Goal: Task Accomplishment & Management: Manage account settings

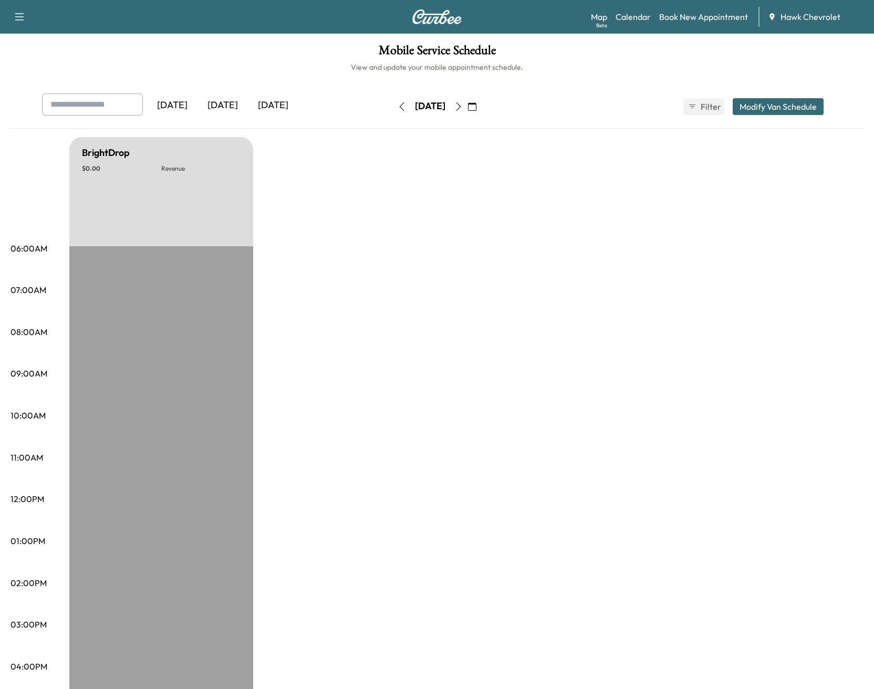
click at [463, 108] on icon "button" at bounding box center [458, 106] width 8 height 8
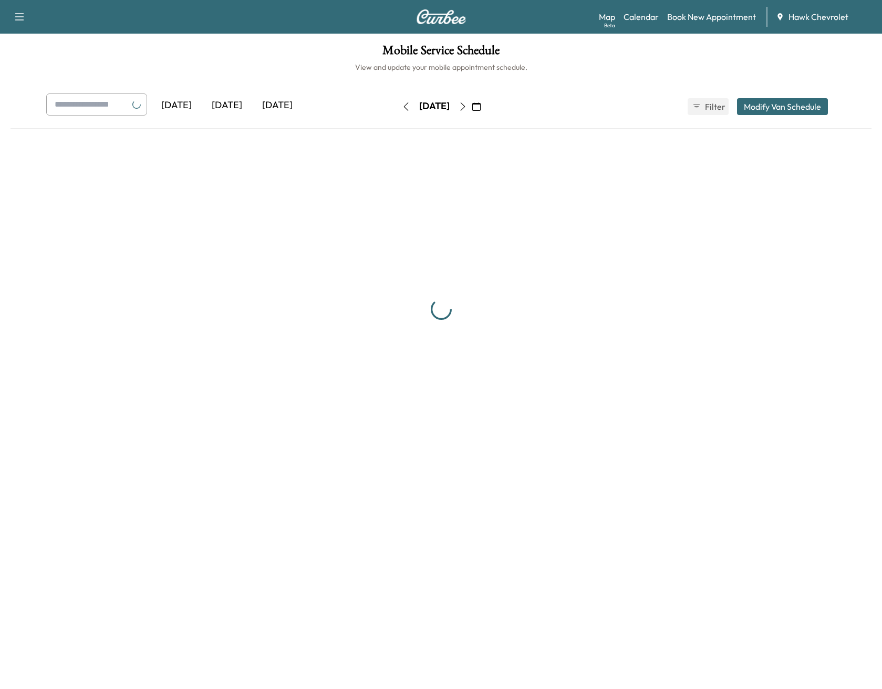
click at [467, 108] on icon "button" at bounding box center [462, 106] width 8 height 8
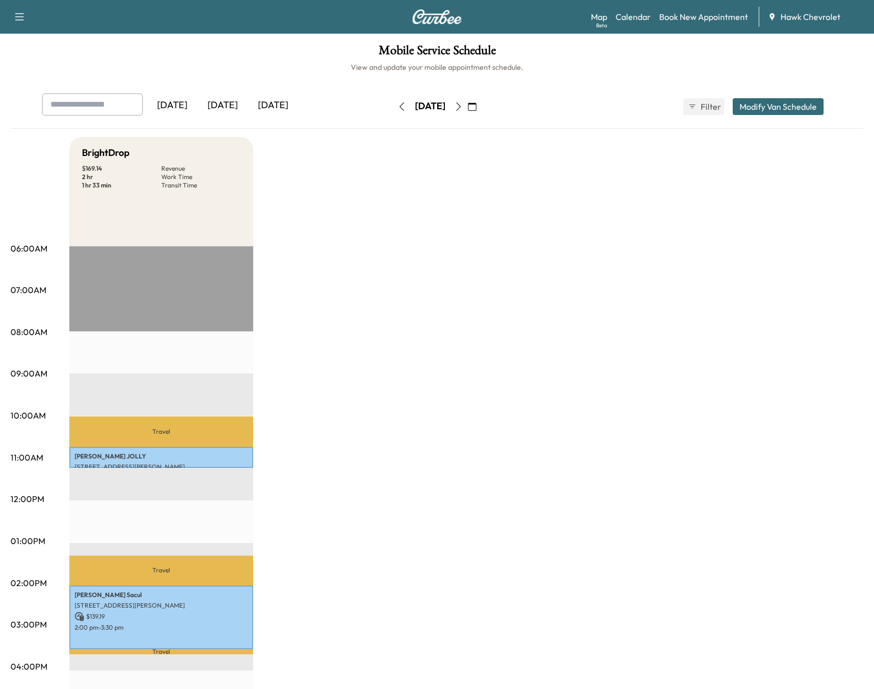
click at [463, 105] on icon "button" at bounding box center [458, 106] width 8 height 8
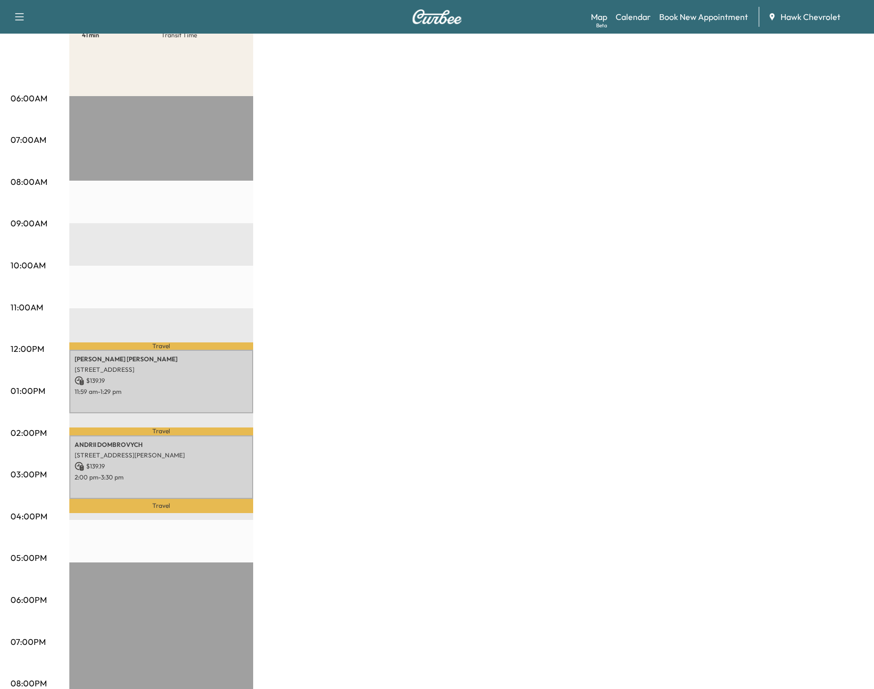
scroll to position [246, 0]
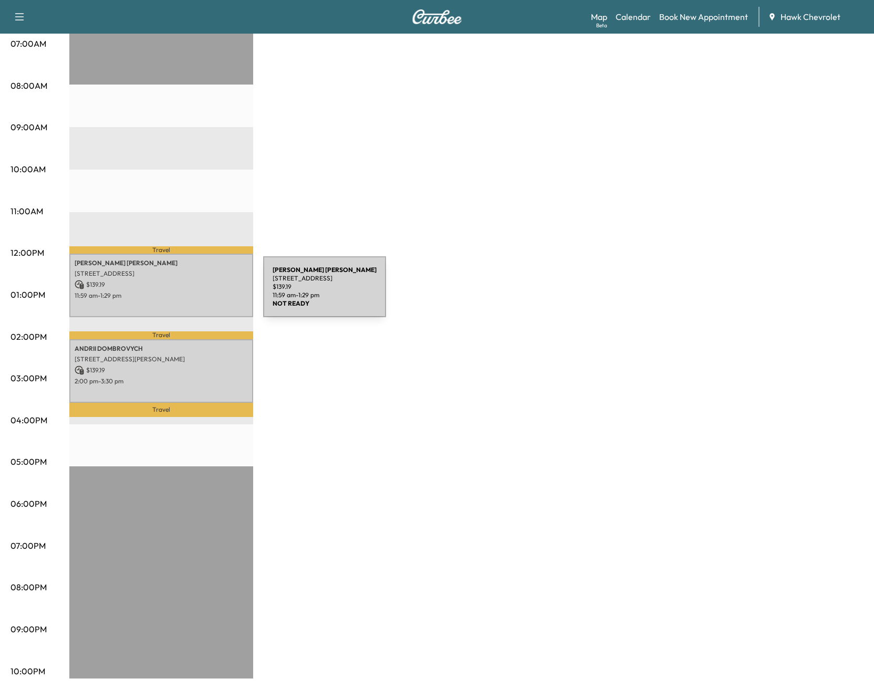
click at [184, 293] on p "11:59 am - 1:29 pm" at bounding box center [161, 295] width 173 height 8
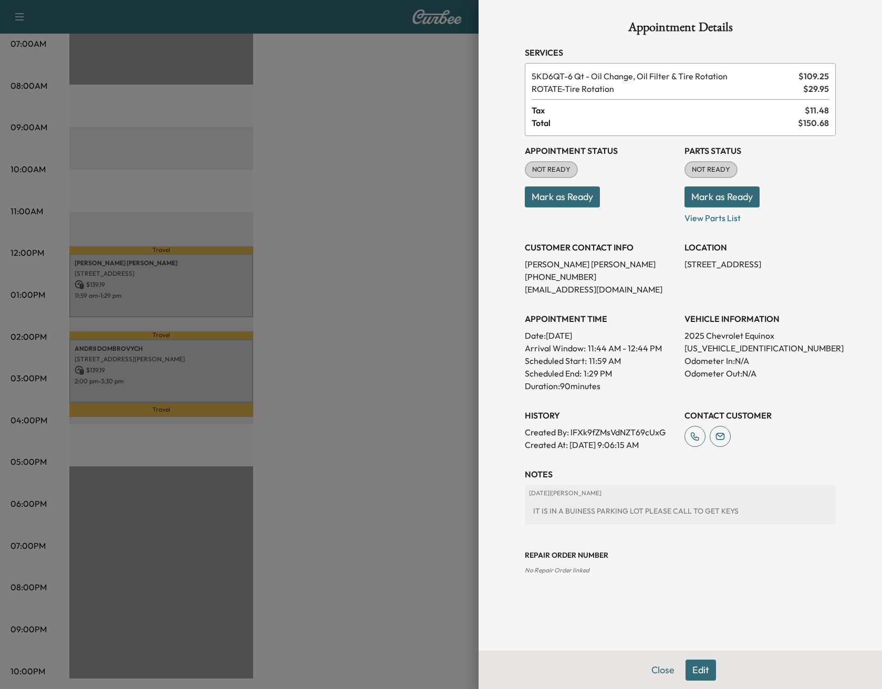
click at [182, 357] on div at bounding box center [441, 344] width 882 height 689
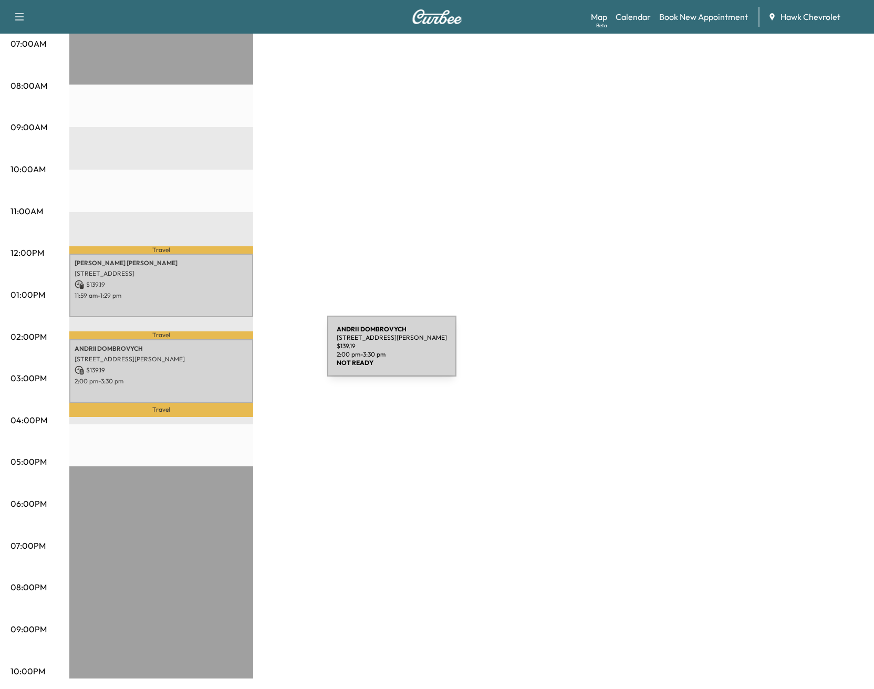
click at [241, 355] on p "23915 McMullin Cir, Plainfield, IL 60586, USA" at bounding box center [161, 359] width 173 height 8
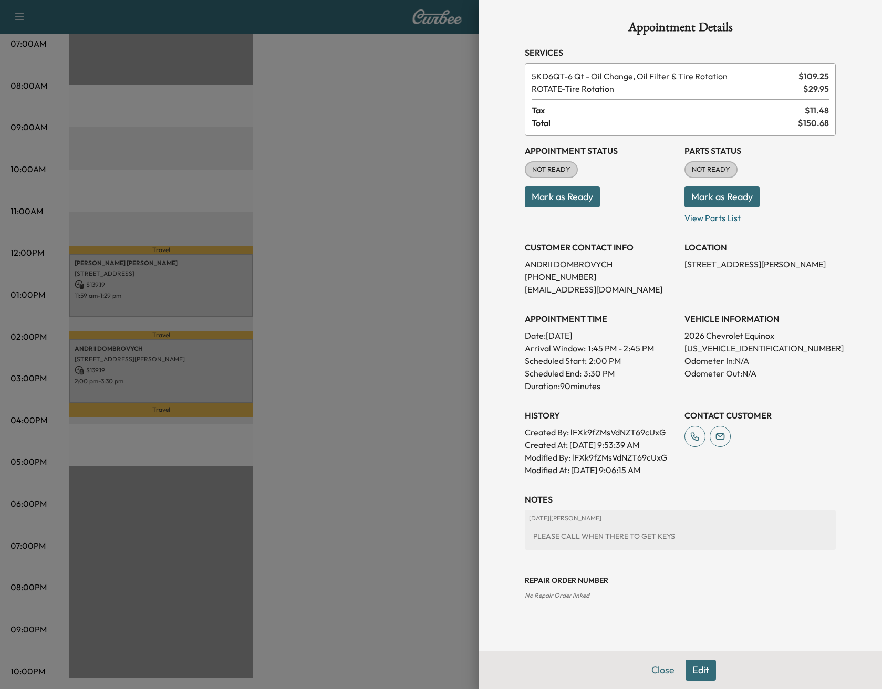
click at [463, 400] on div at bounding box center [441, 344] width 882 height 689
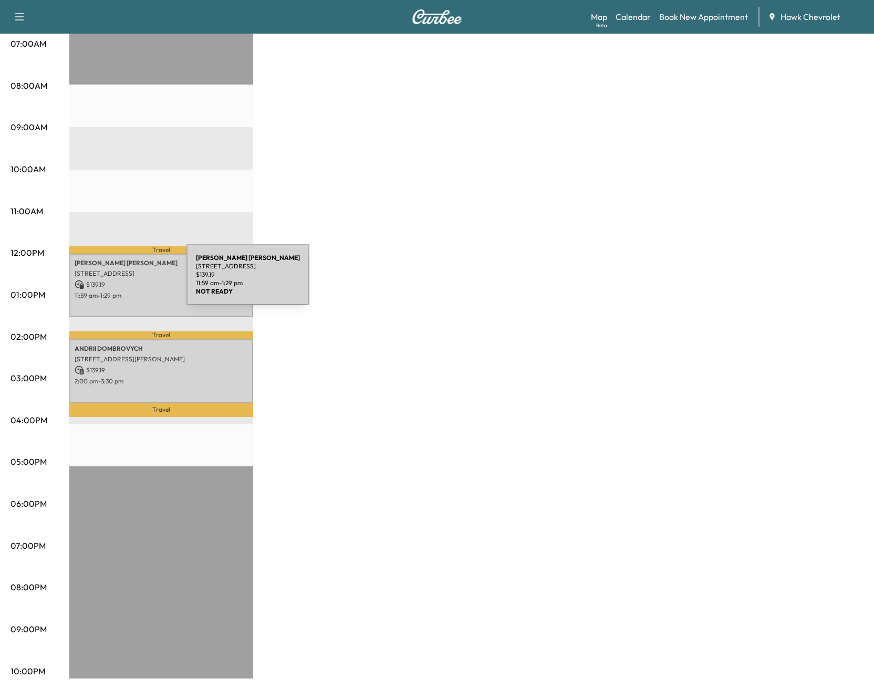
click at [108, 281] on p "$ 139.19" at bounding box center [161, 284] width 173 height 9
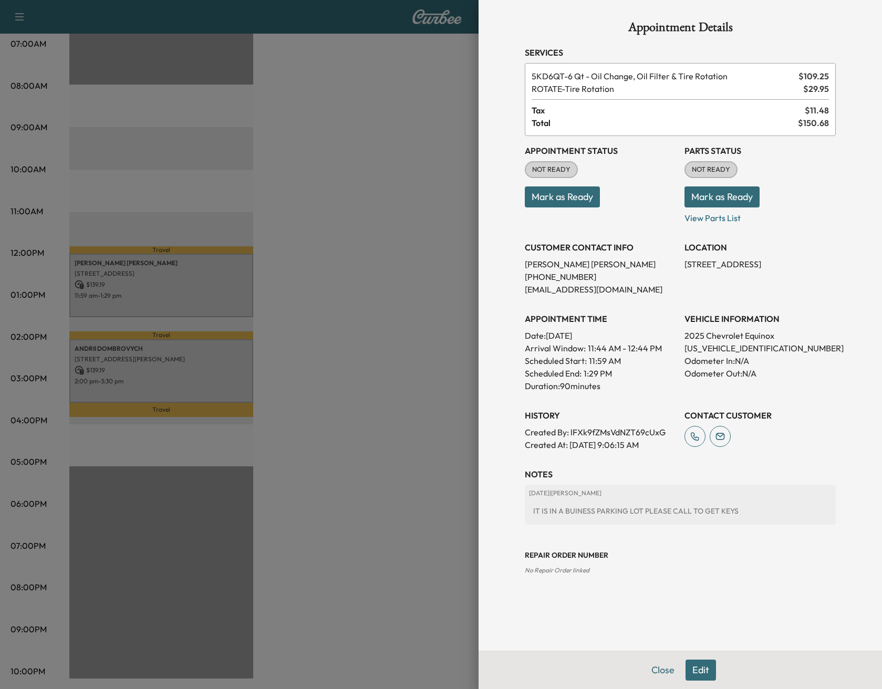
click at [727, 344] on p "3GNAXHEG5SL322361" at bounding box center [759, 348] width 151 height 13
copy p "3GNAXHEG5SL322361"
click at [401, 425] on div at bounding box center [441, 344] width 882 height 689
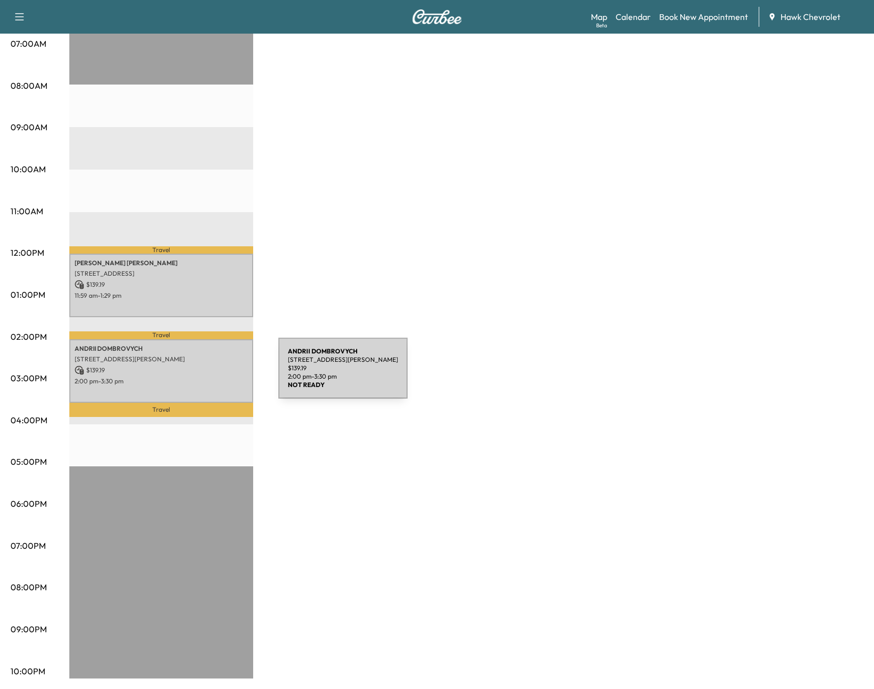
click at [200, 377] on p "2:00 pm - 3:30 pm" at bounding box center [161, 381] width 173 height 8
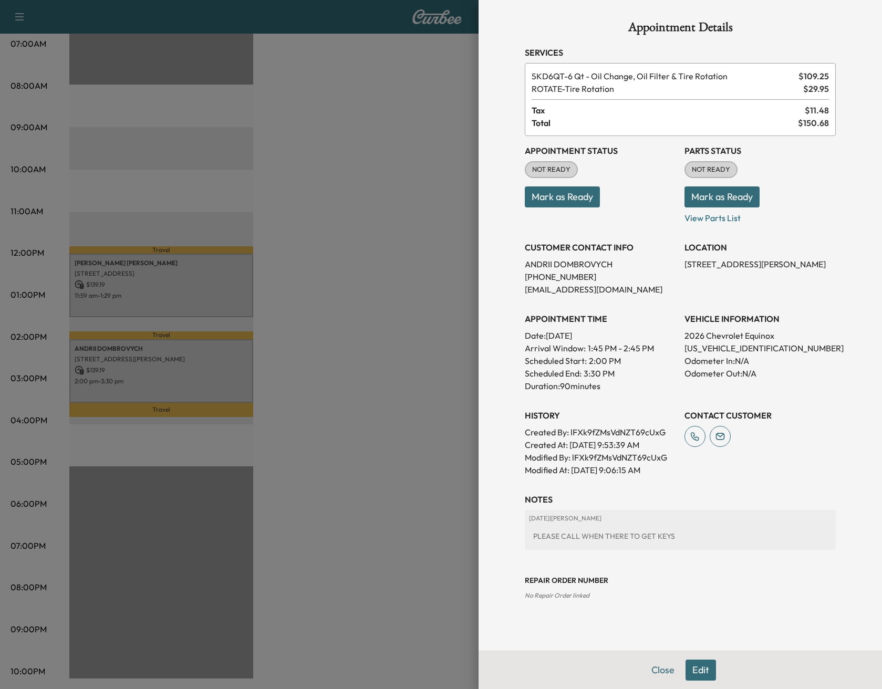
click at [323, 390] on div at bounding box center [441, 344] width 882 height 689
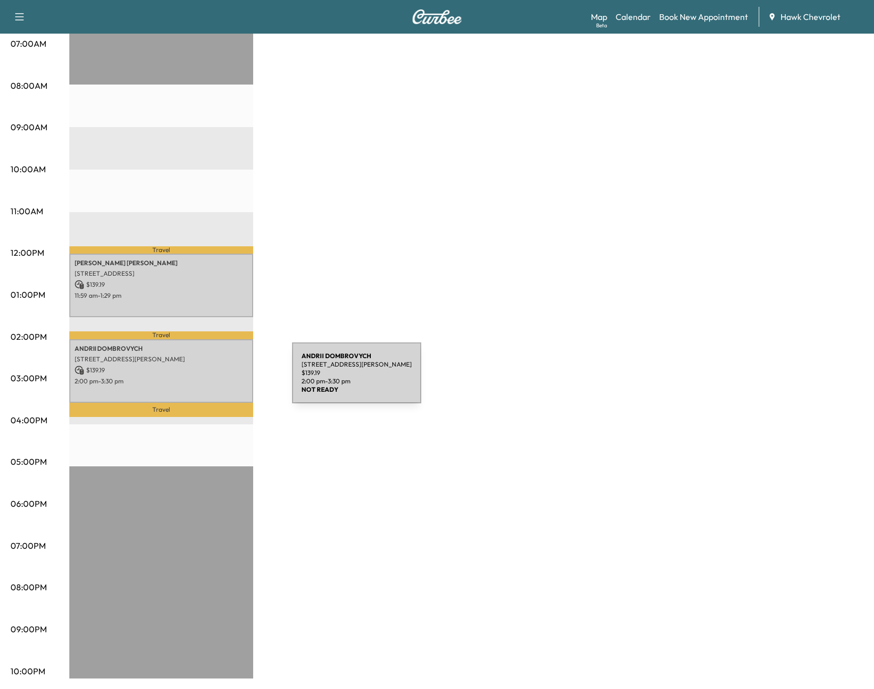
click at [213, 379] on p "2:00 pm - 3:30 pm" at bounding box center [161, 381] width 173 height 8
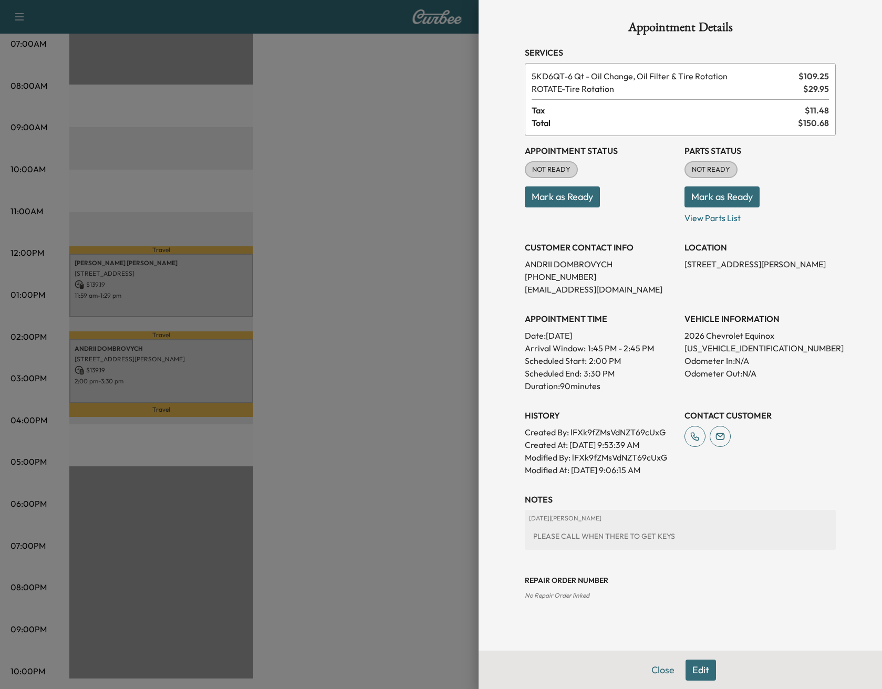
click at [752, 344] on p "3GNAXTEG9TL133488" at bounding box center [759, 348] width 151 height 13
copy p "3GNAXTEG9TL133488"
drag, startPoint x: 565, startPoint y: 200, endPoint x: 740, endPoint y: 205, distance: 175.5
click at [568, 200] on button "Mark as Ready" at bounding box center [562, 196] width 75 height 21
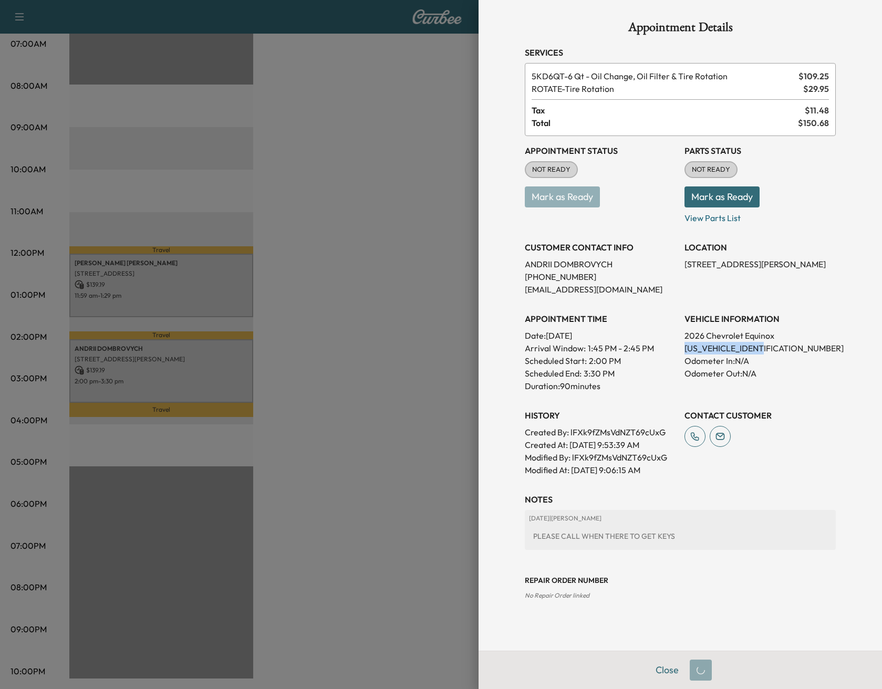
click at [738, 200] on button "Mark as Ready" at bounding box center [721, 196] width 75 height 21
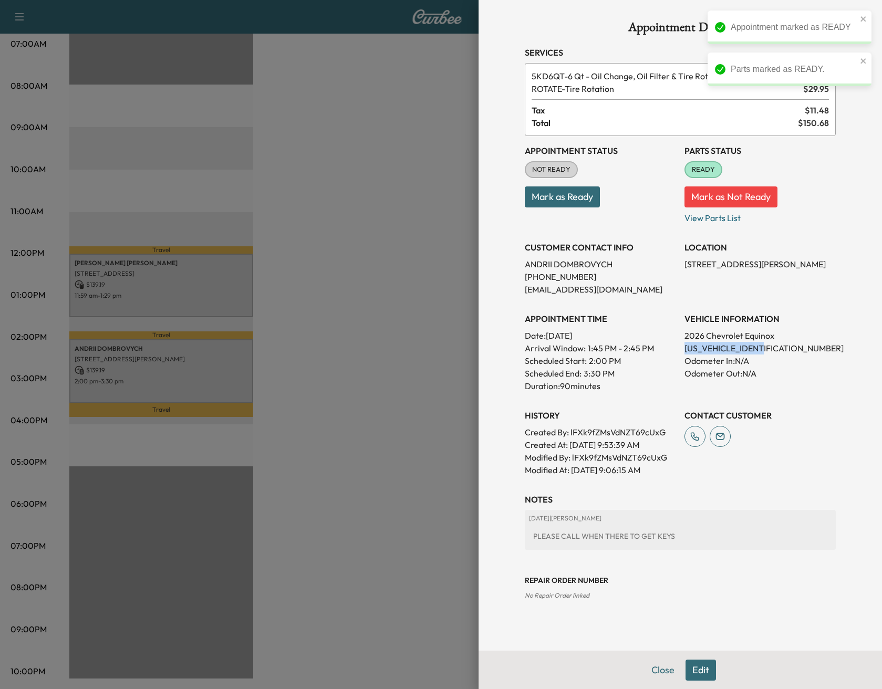
click at [557, 196] on button "Mark as Ready" at bounding box center [562, 196] width 75 height 21
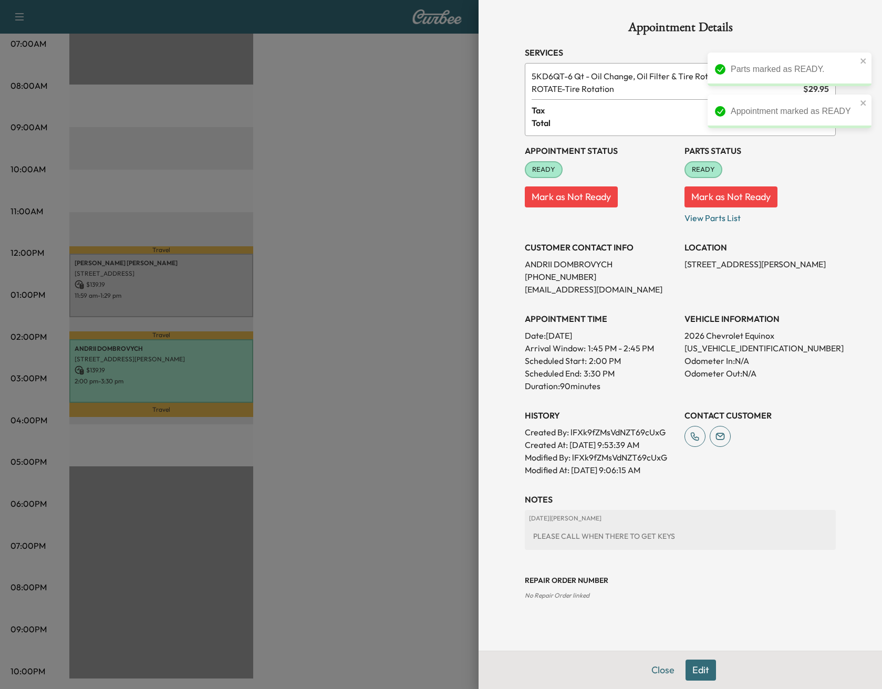
click at [413, 279] on div at bounding box center [441, 344] width 882 height 689
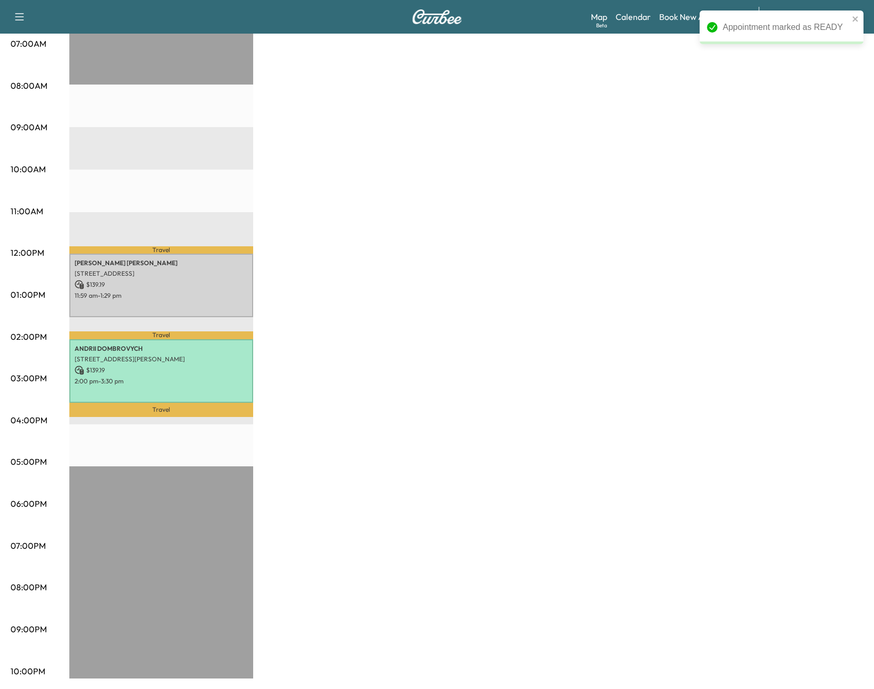
click at [216, 291] on p "11:59 am - 1:29 pm" at bounding box center [161, 295] width 173 height 8
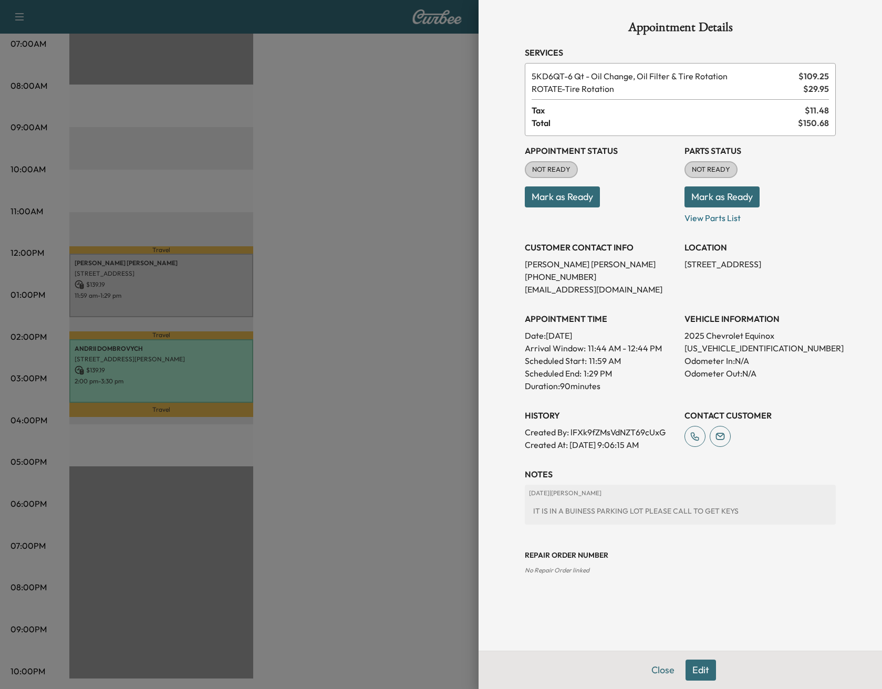
click at [393, 410] on div at bounding box center [441, 344] width 882 height 689
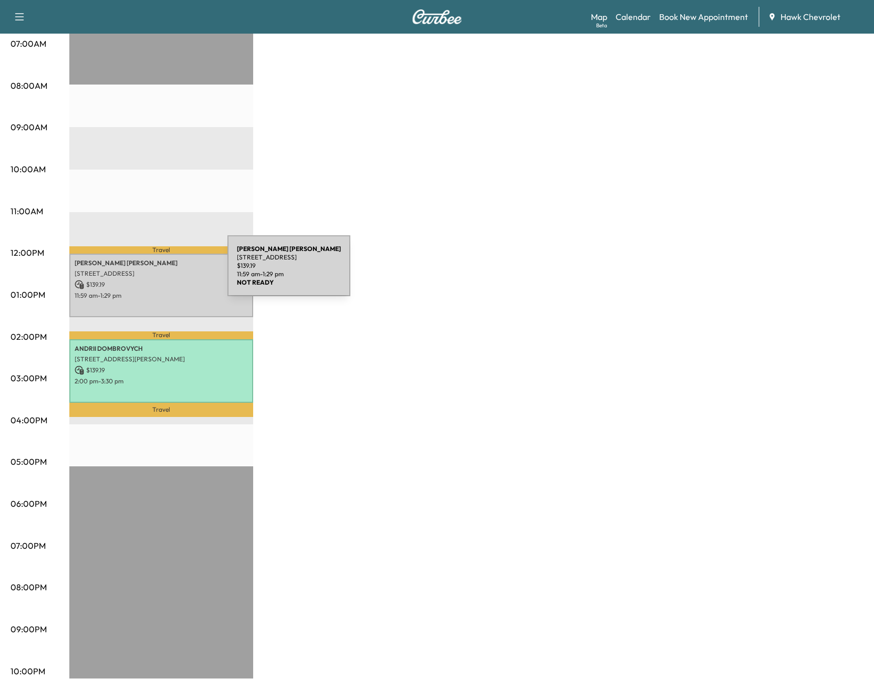
click at [140, 271] on p "1403 Essington Rd, Joliet, IL 60431, USA" at bounding box center [161, 273] width 173 height 8
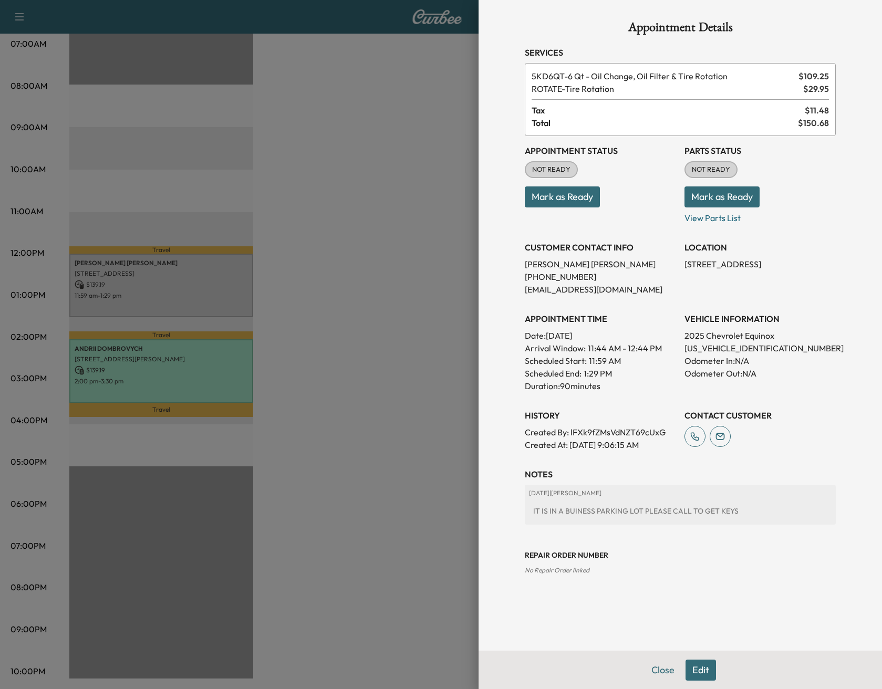
click at [735, 197] on button "Mark as Ready" at bounding box center [721, 196] width 75 height 21
click at [538, 197] on button "Mark as Ready" at bounding box center [562, 196] width 75 height 21
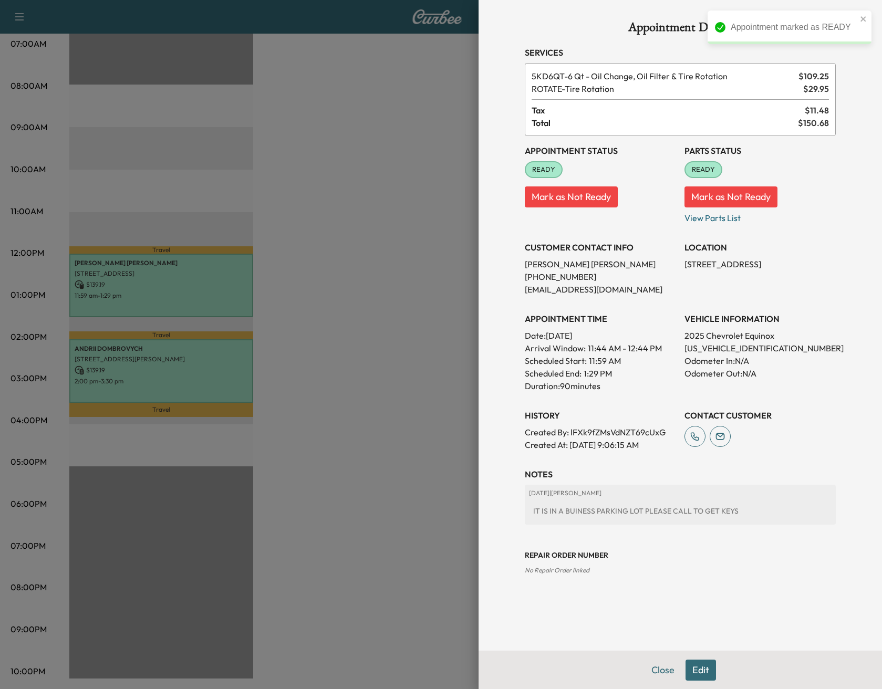
click at [387, 474] on div at bounding box center [441, 344] width 882 height 689
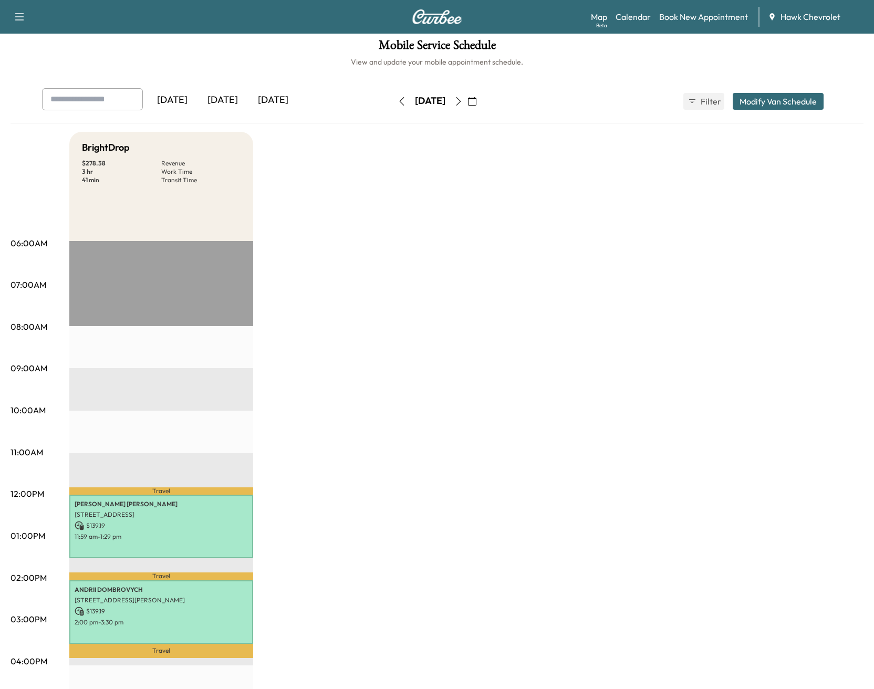
scroll to position [0, 0]
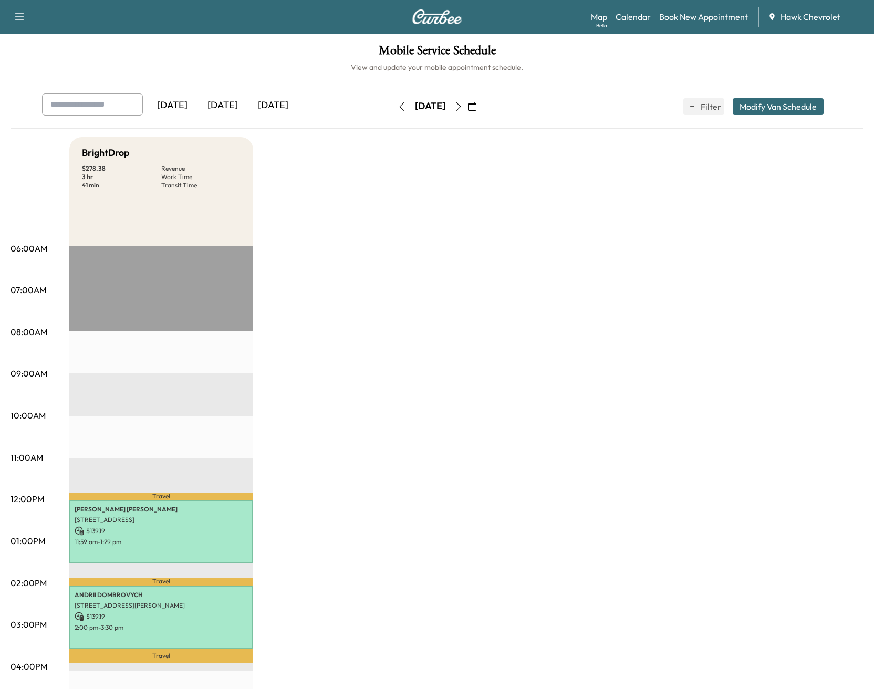
click at [463, 105] on icon "button" at bounding box center [458, 106] width 8 height 8
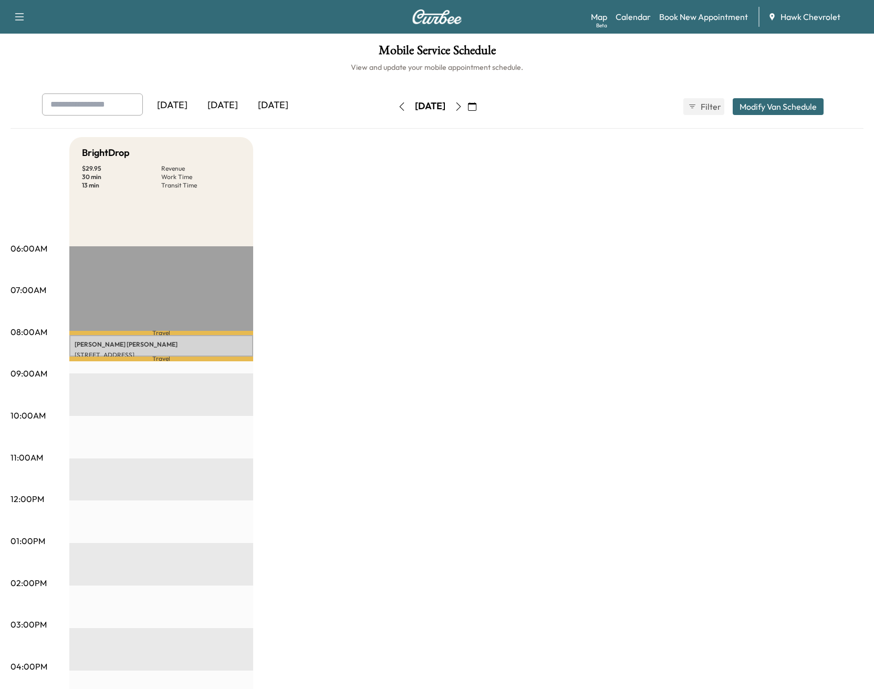
click at [463, 108] on icon "button" at bounding box center [458, 106] width 8 height 8
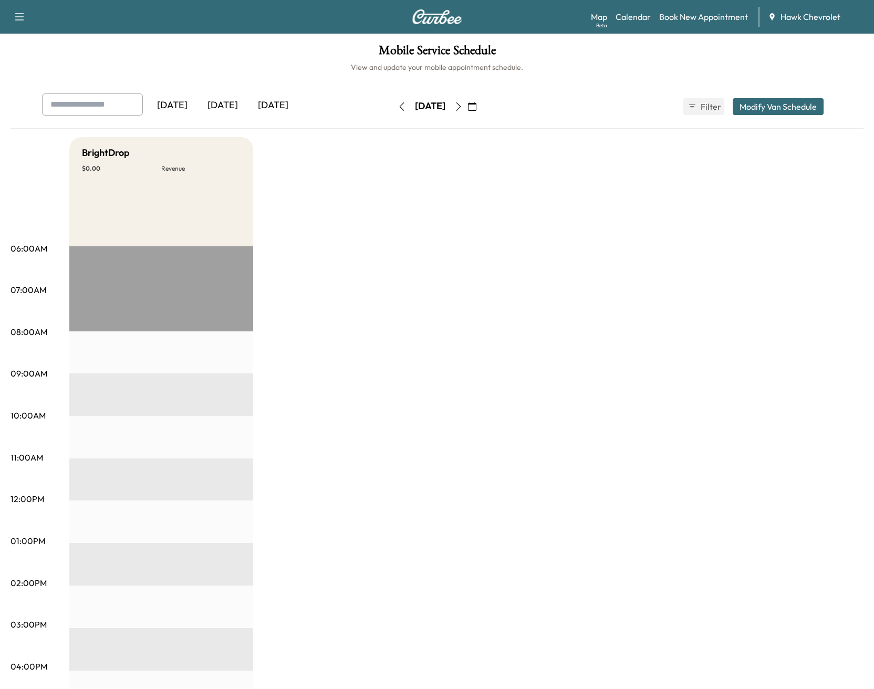
click at [467, 105] on button "button" at bounding box center [458, 106] width 18 height 17
click at [461, 106] on icon "button" at bounding box center [458, 106] width 5 height 8
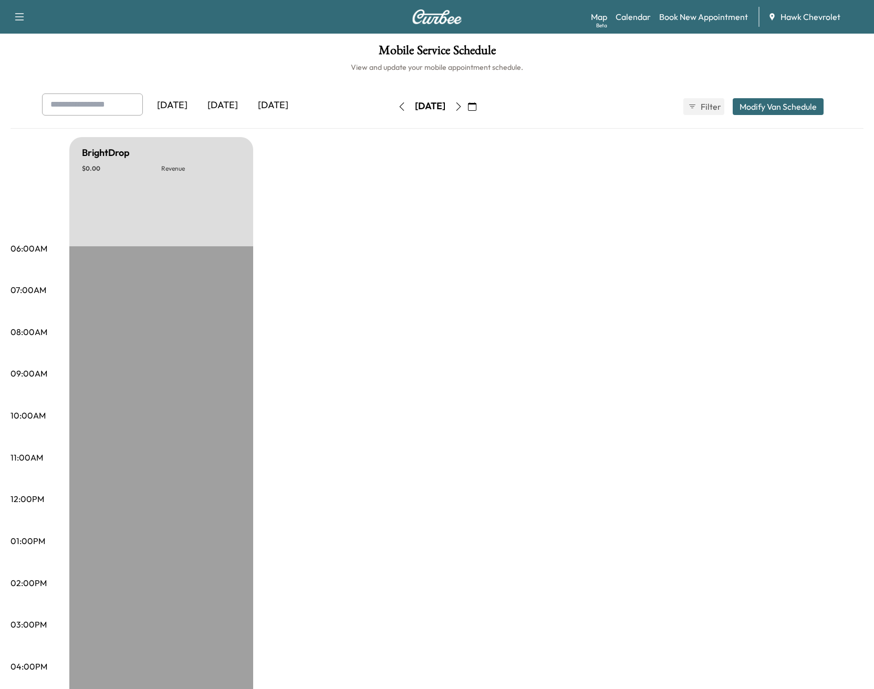
click at [463, 106] on icon "button" at bounding box center [458, 106] width 8 height 8
click at [463, 104] on icon "button" at bounding box center [458, 106] width 8 height 8
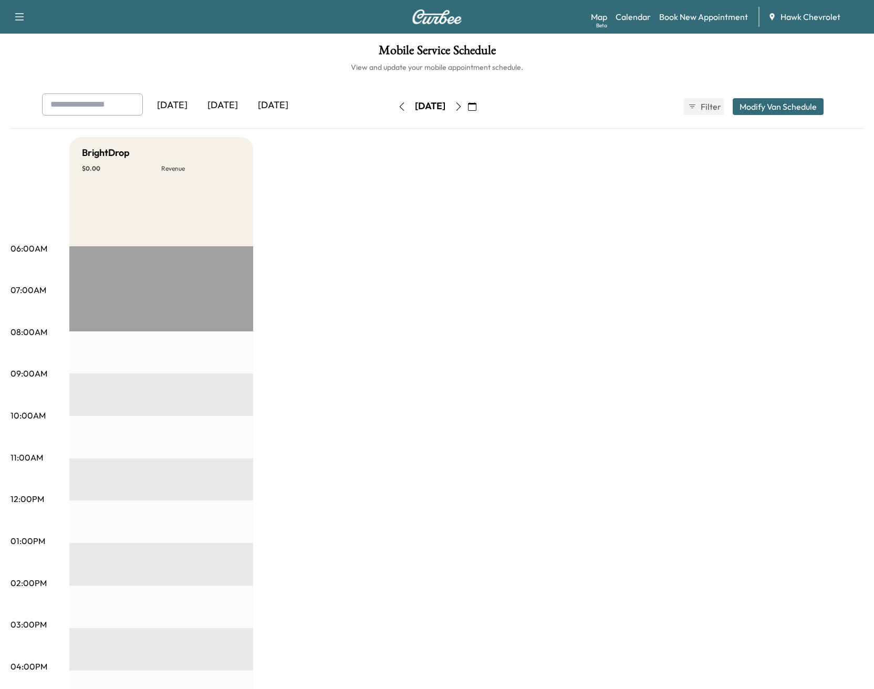
click at [463, 109] on icon "button" at bounding box center [458, 106] width 8 height 8
click at [449, 98] on button "button" at bounding box center [458, 106] width 18 height 17
